Goal: Transaction & Acquisition: Purchase product/service

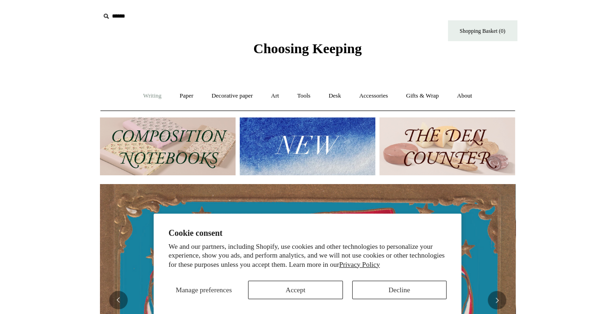
click at [139, 98] on link "Writing +" at bounding box center [152, 96] width 35 height 25
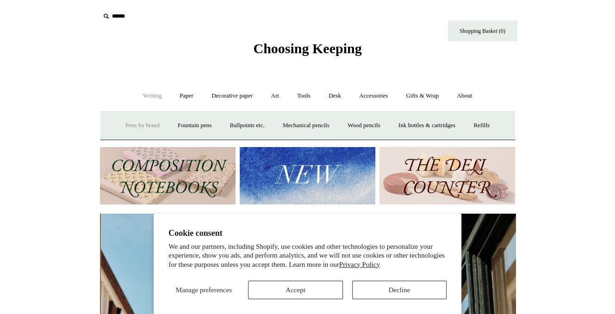
scroll to position [0, 415]
click at [183, 94] on link "Paper +" at bounding box center [186, 96] width 31 height 25
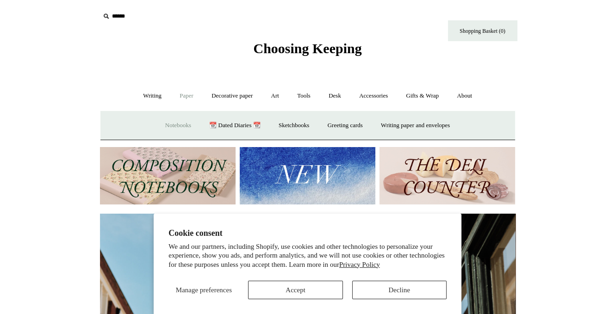
click at [167, 127] on link "Notebooks +" at bounding box center [178, 125] width 43 height 25
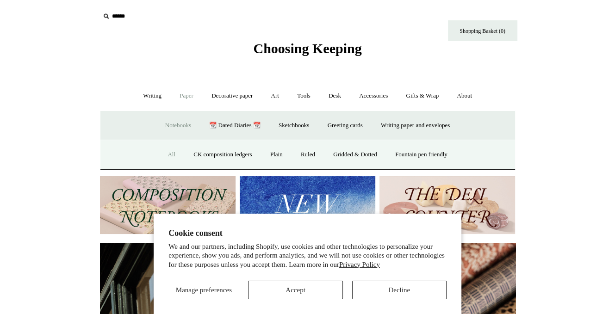
click at [163, 154] on link "All" at bounding box center [171, 154] width 25 height 25
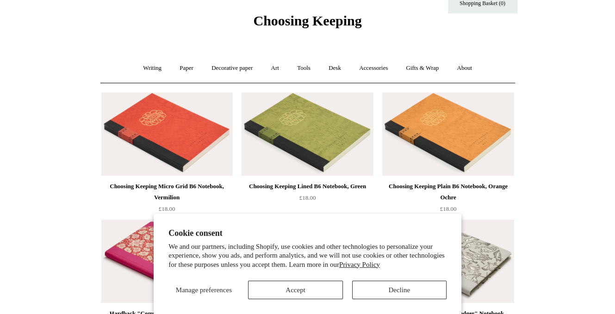
scroll to position [36, 0]
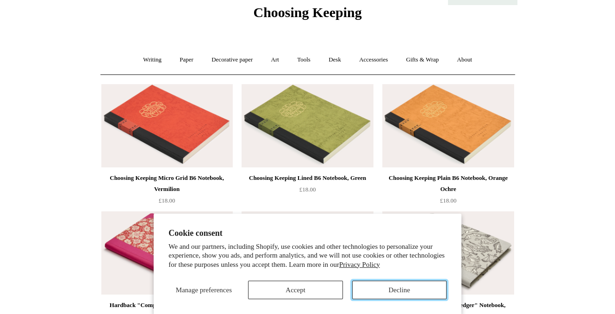
click at [396, 290] on button "Decline" at bounding box center [399, 290] width 94 height 19
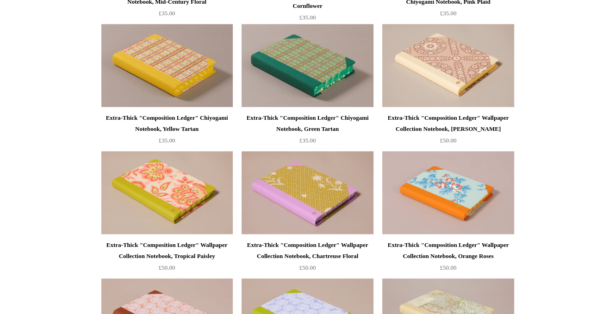
scroll to position [732, 0]
